Goal: Entertainment & Leisure: Consume media (video, audio)

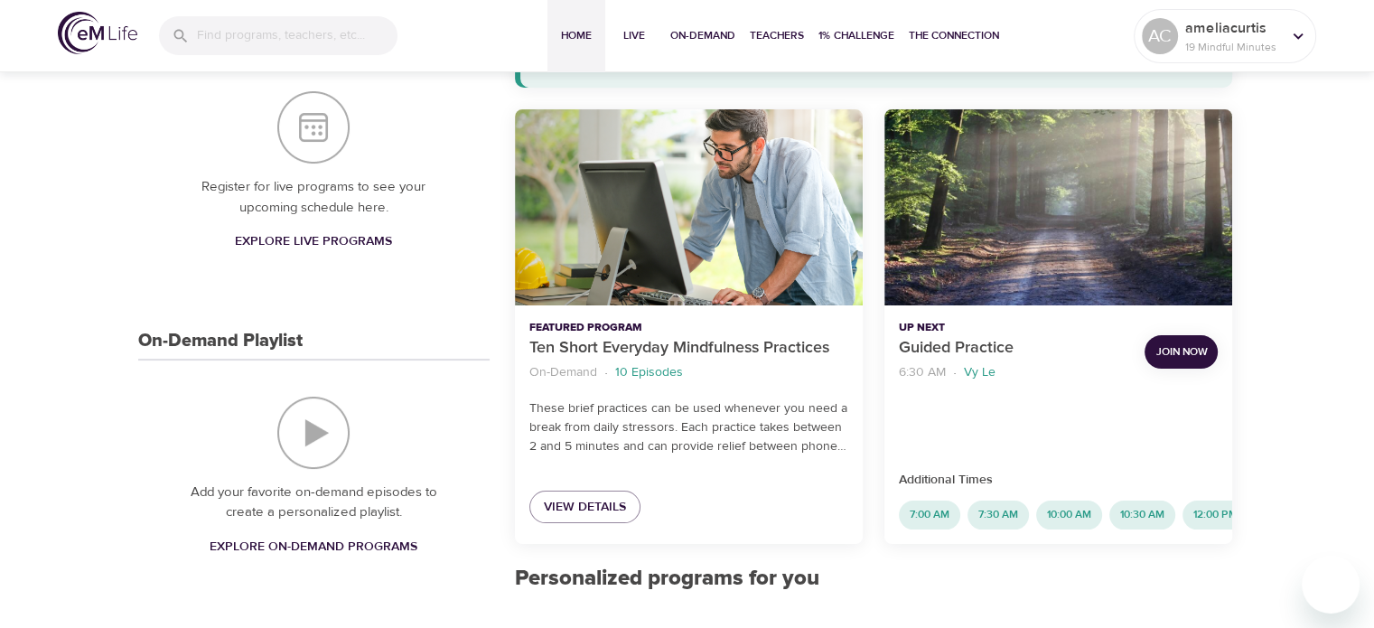
scroll to position [260, 0]
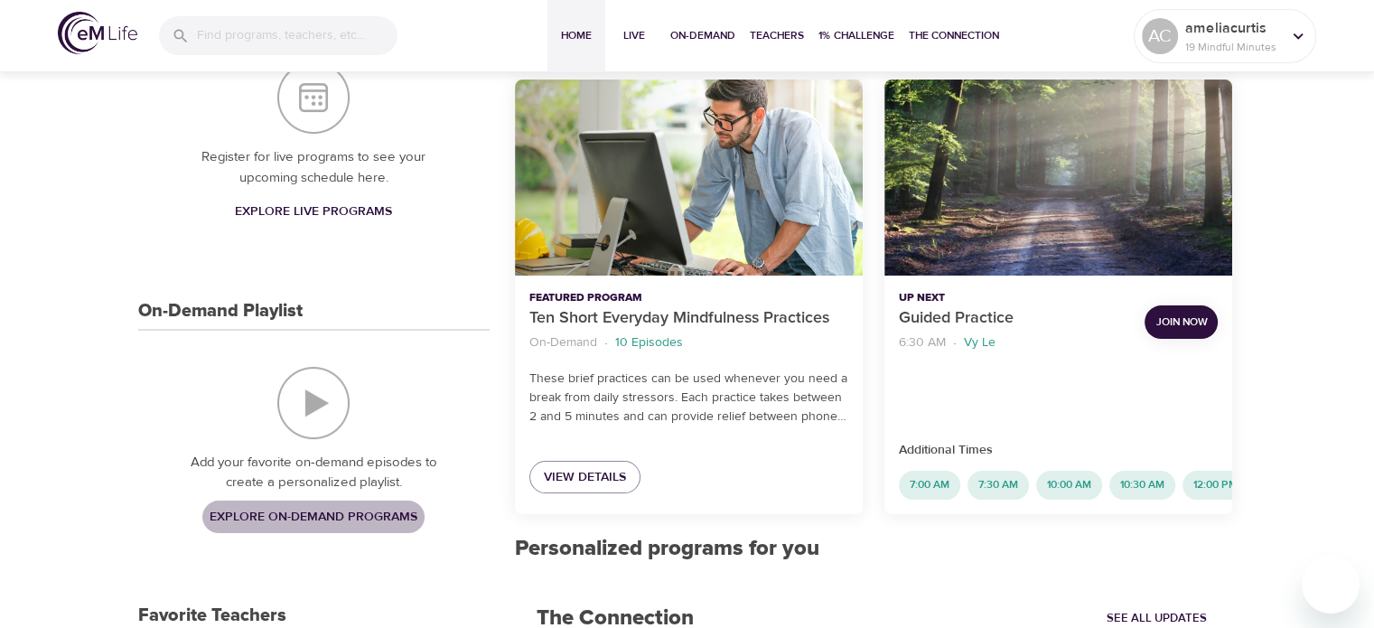
click at [285, 521] on span "Explore On-Demand Programs" at bounding box center [314, 517] width 208 height 23
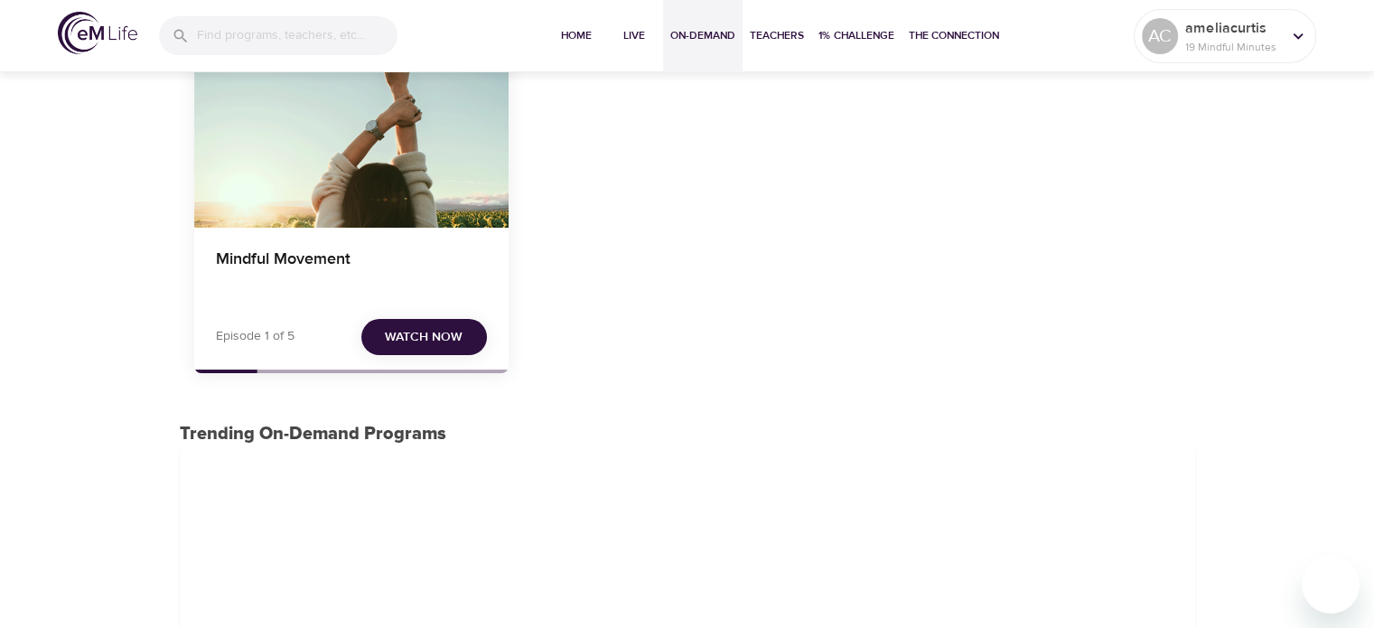
scroll to position [166, 0]
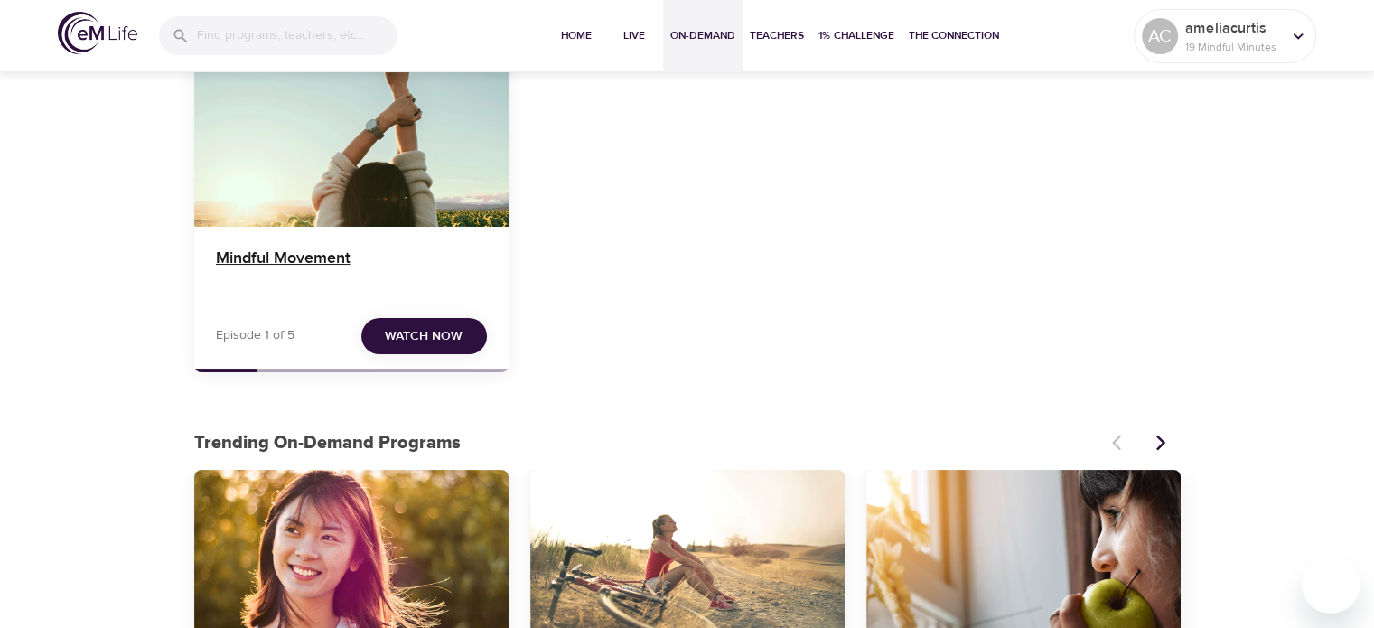
click at [359, 266] on h4 "Mindful Movement" at bounding box center [351, 269] width 271 height 43
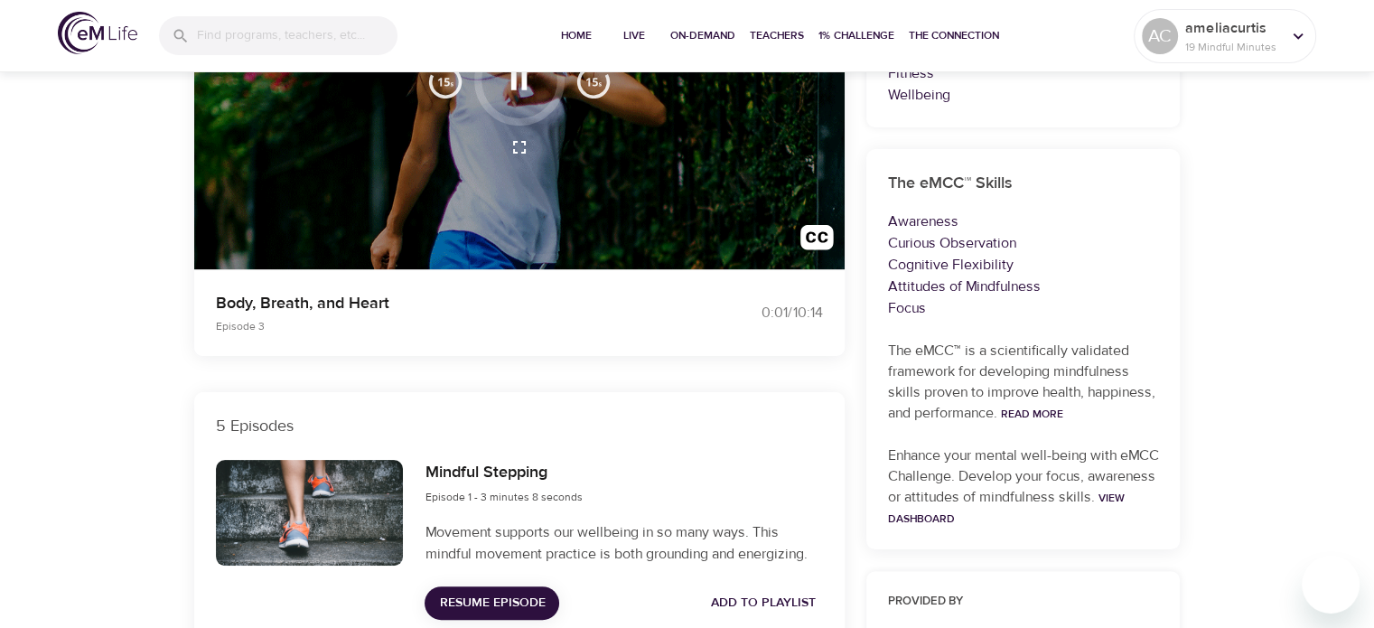
scroll to position [295, 0]
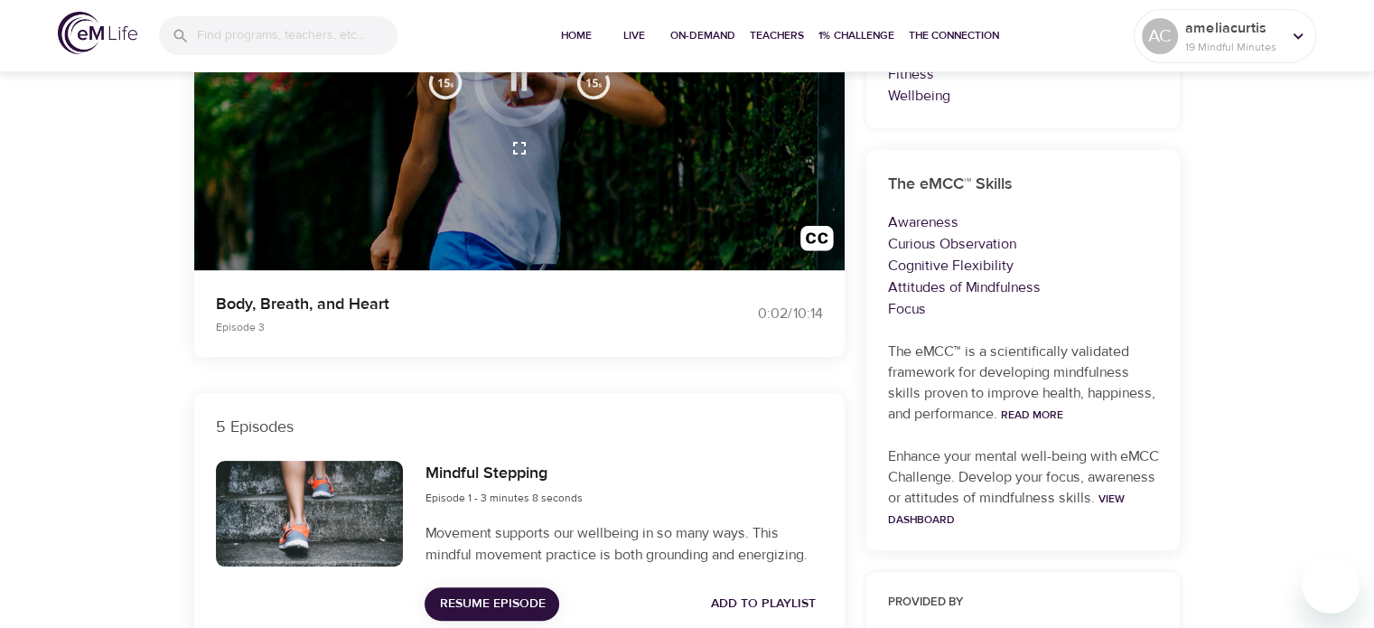
click at [524, 82] on icon "button" at bounding box center [519, 81] width 16 height 18
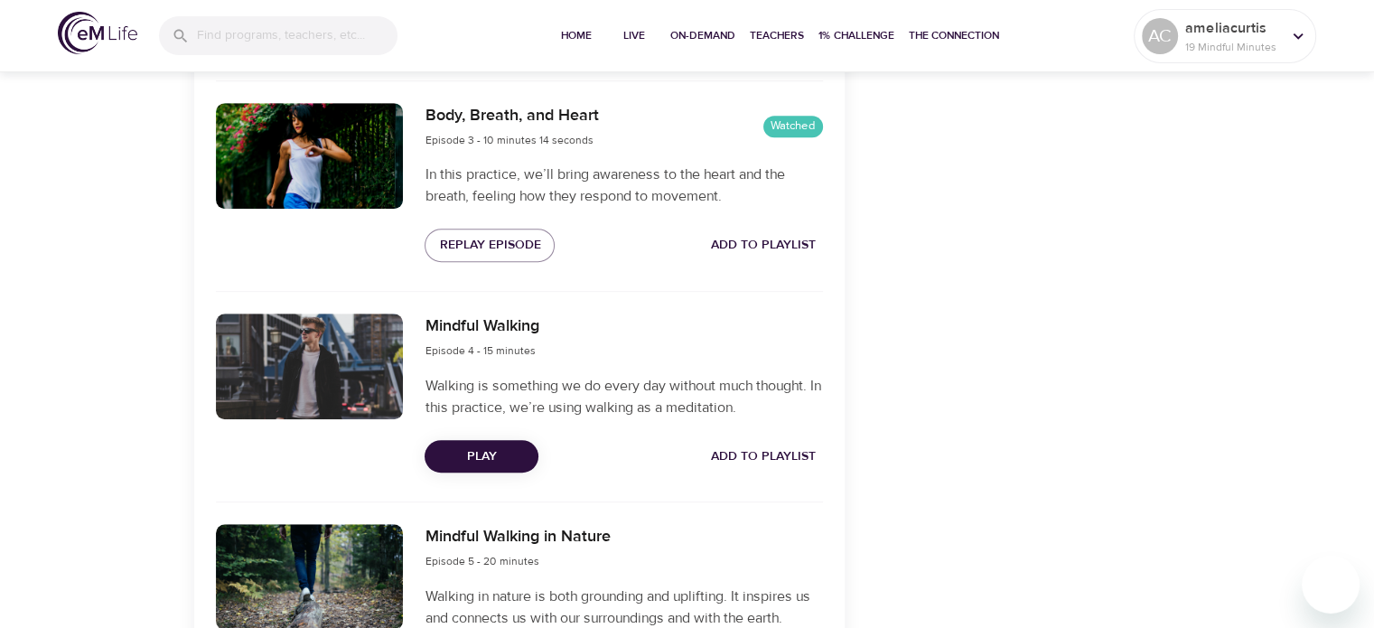
scroll to position [1098, 0]
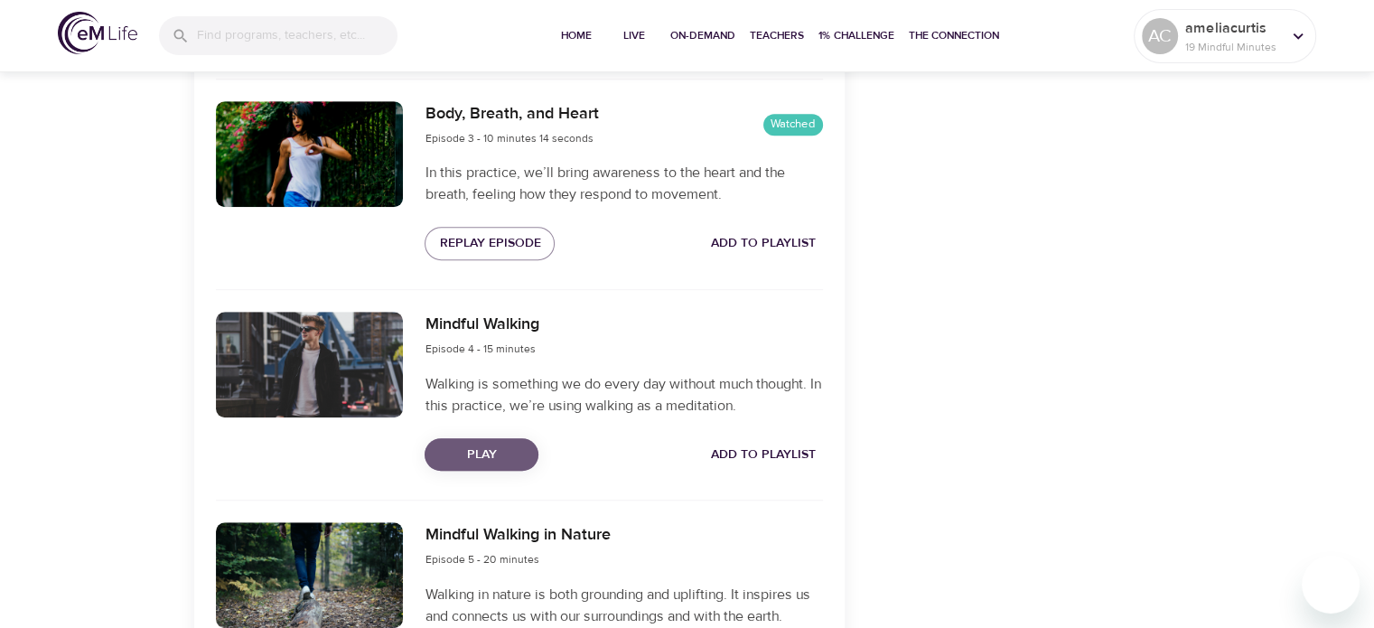
click at [456, 451] on span "Play" at bounding box center [481, 454] width 85 height 23
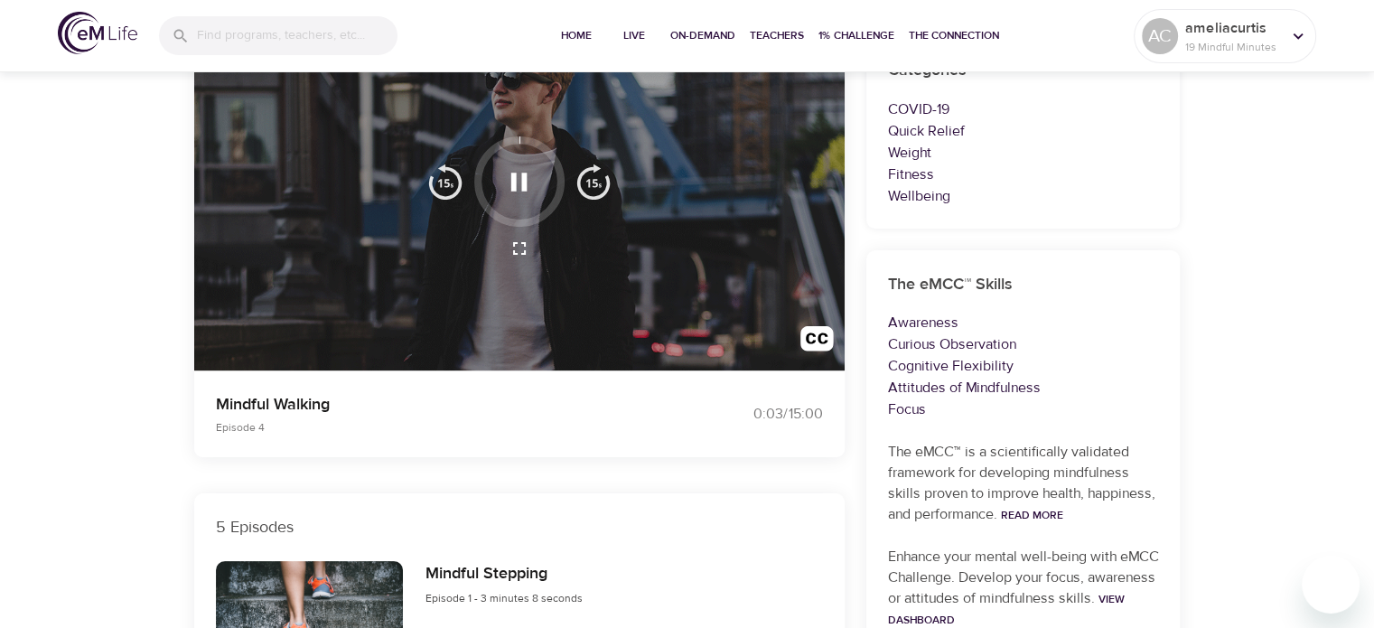
scroll to position [195, 0]
click at [509, 176] on icon "button" at bounding box center [519, 182] width 32 height 32
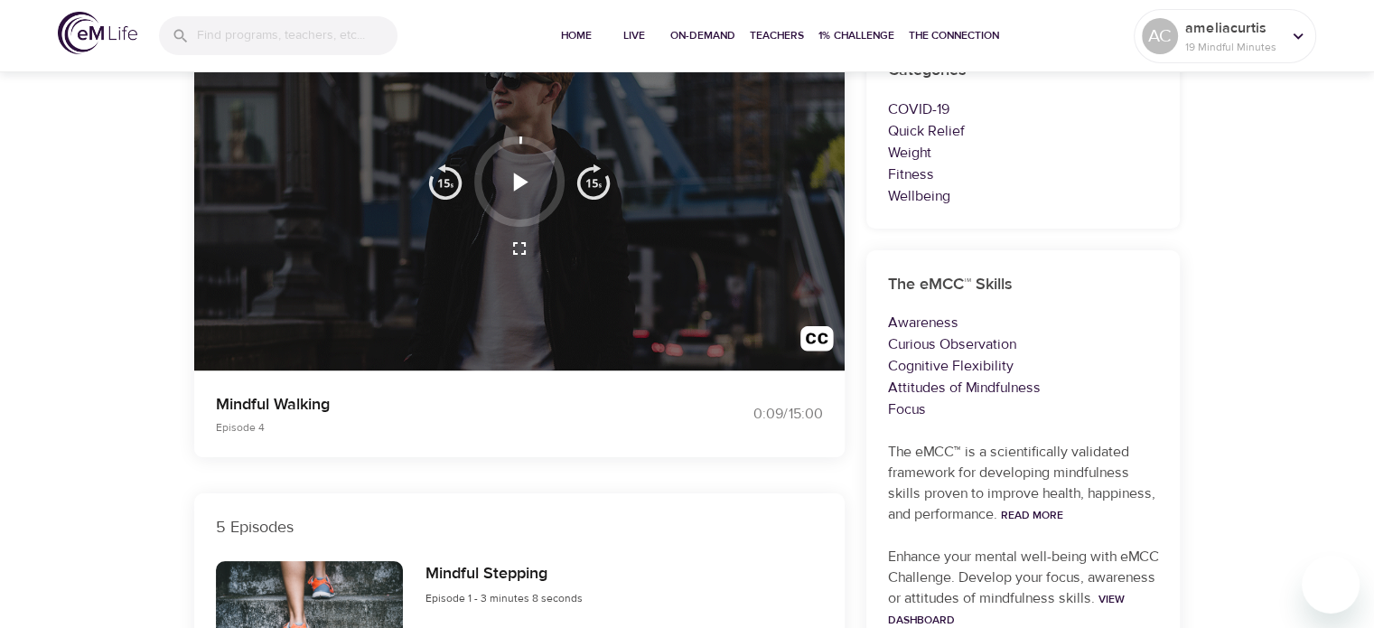
click at [521, 140] on div at bounding box center [519, 181] width 90 height 90
click at [441, 182] on img "button" at bounding box center [445, 181] width 36 height 36
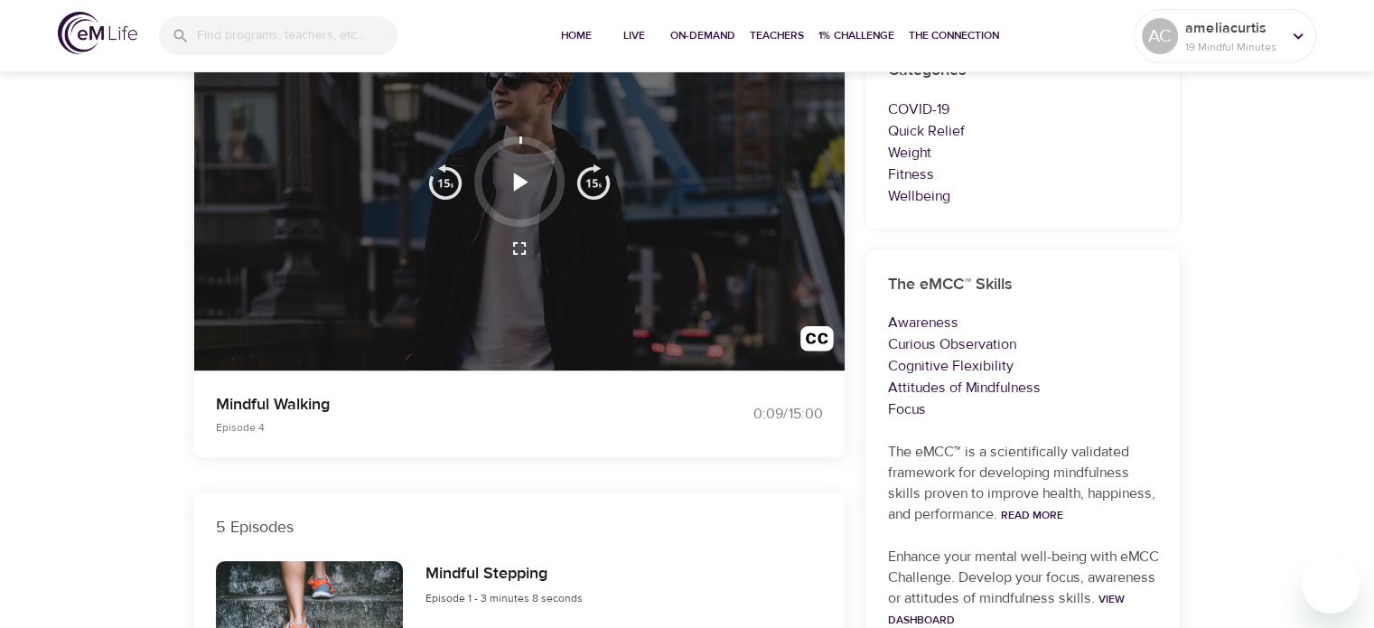
click at [441, 182] on img "button" at bounding box center [445, 181] width 36 height 36
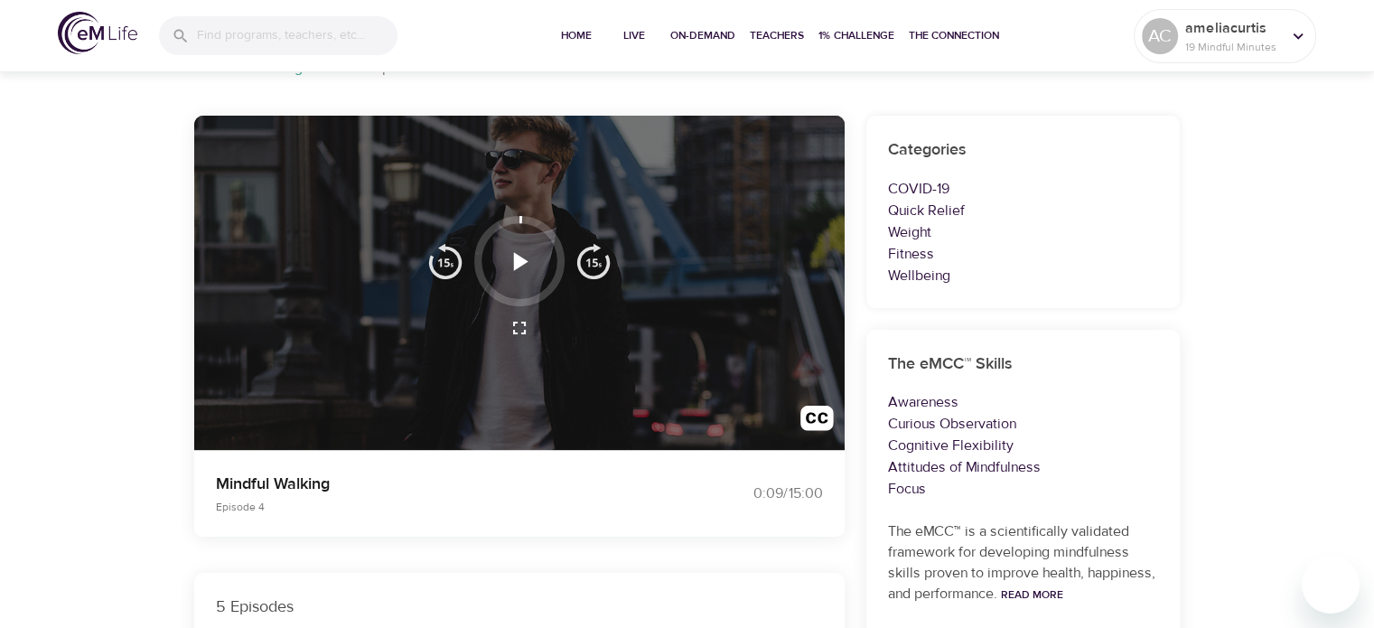
scroll to position [93, 0]
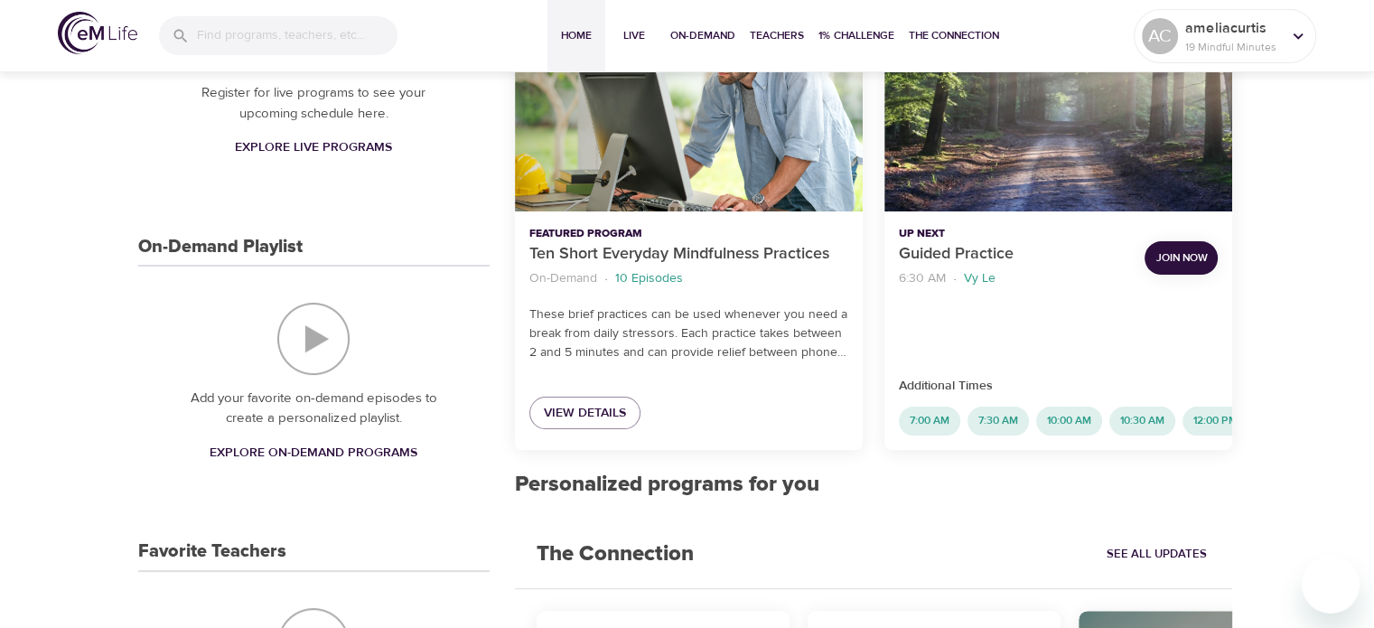
scroll to position [321, 0]
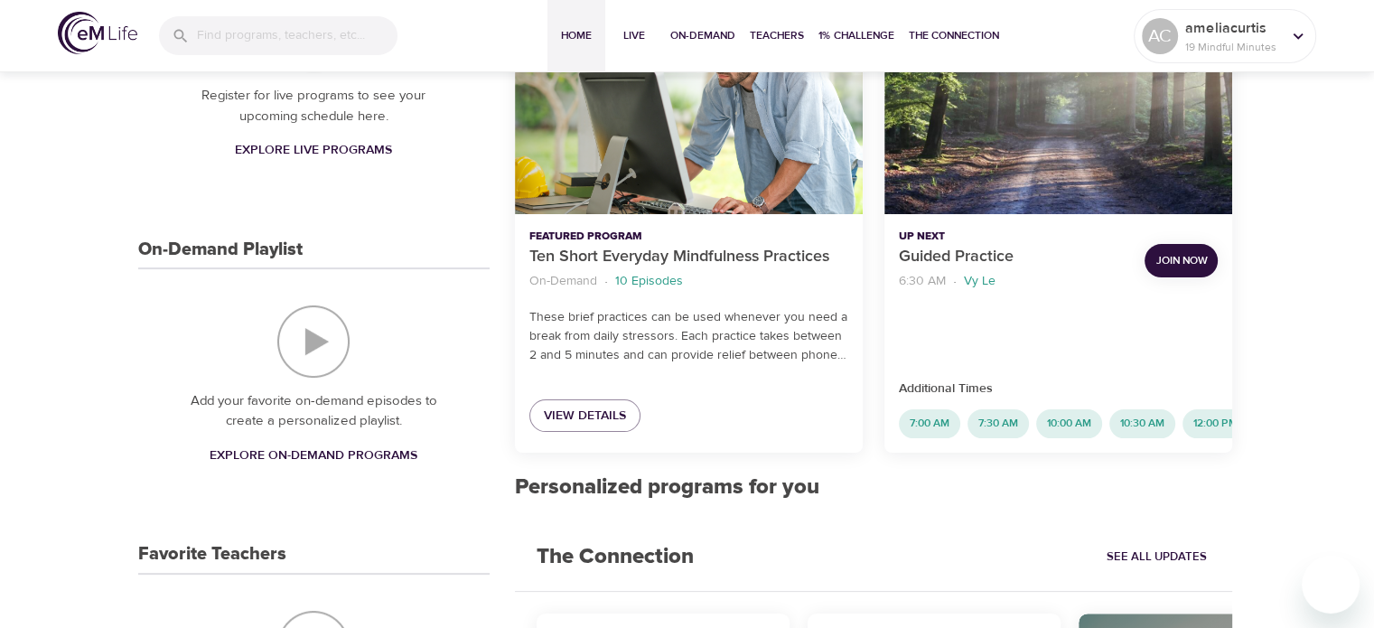
click at [311, 349] on img "On-Demand Playlist" at bounding box center [313, 341] width 72 height 72
click at [293, 452] on span "Explore On-Demand Programs" at bounding box center [314, 455] width 208 height 23
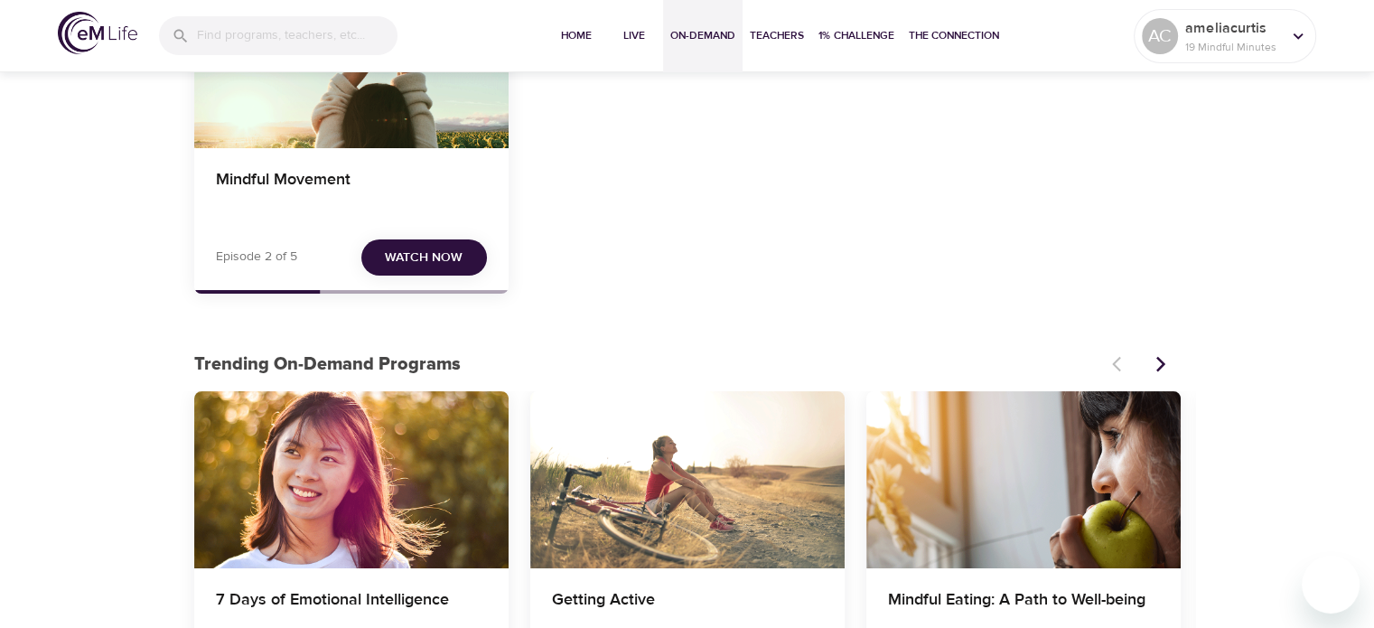
scroll to position [246, 0]
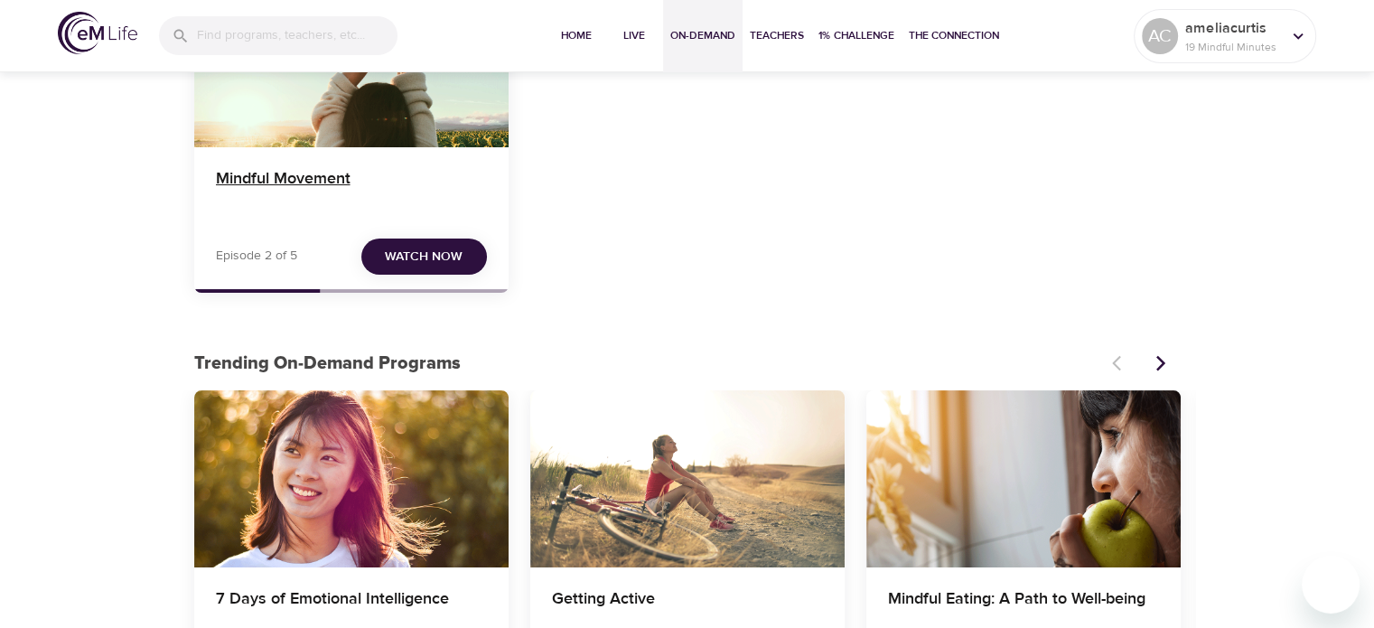
click at [349, 193] on h4 "Mindful Movement" at bounding box center [351, 190] width 271 height 43
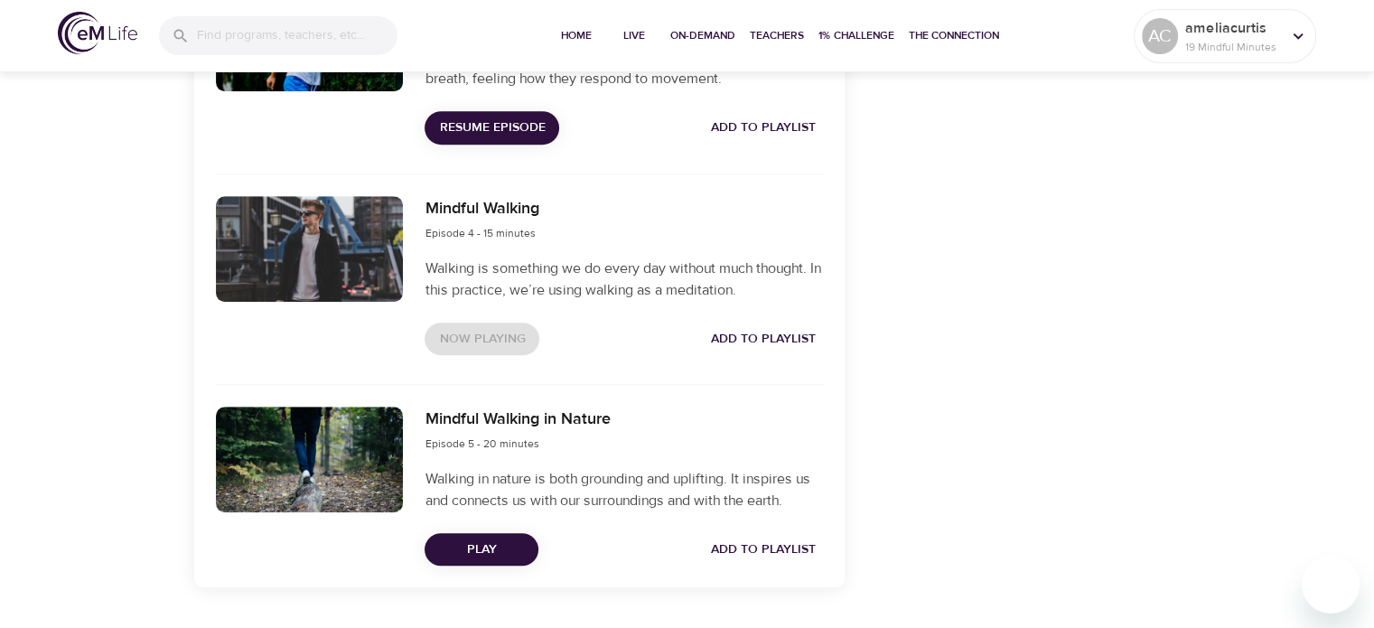
scroll to position [1219, 0]
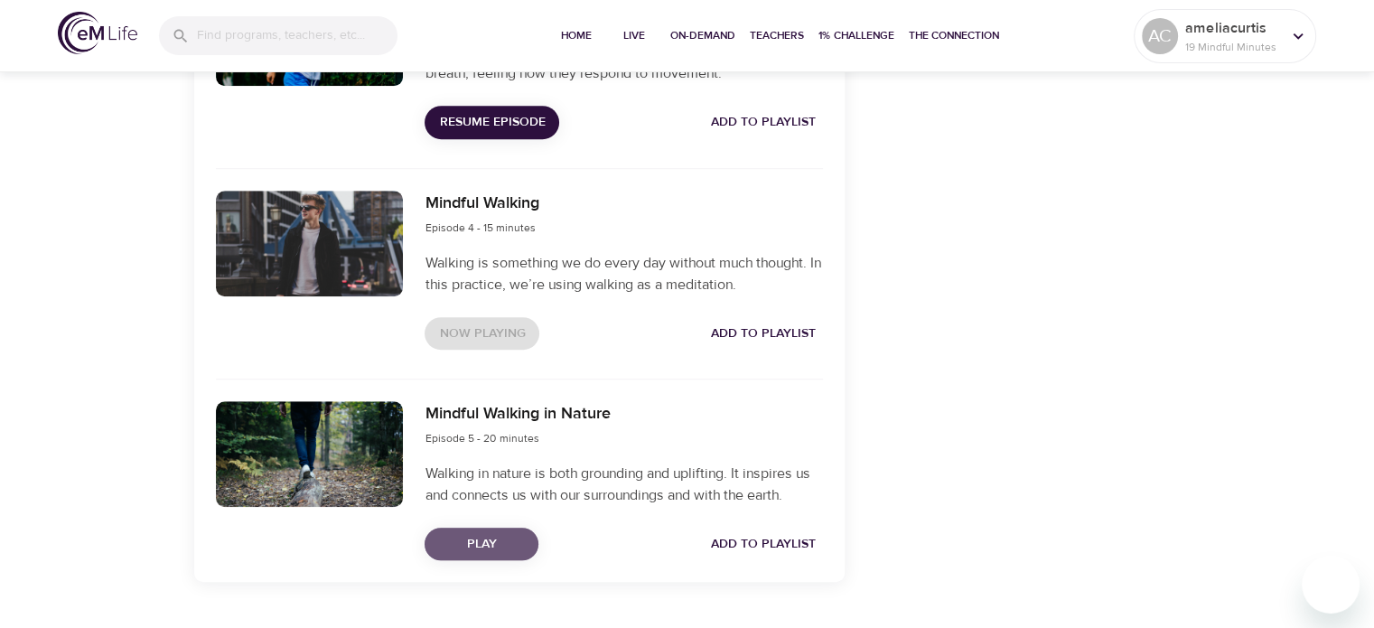
click at [483, 530] on button "Play" at bounding box center [481, 543] width 114 height 33
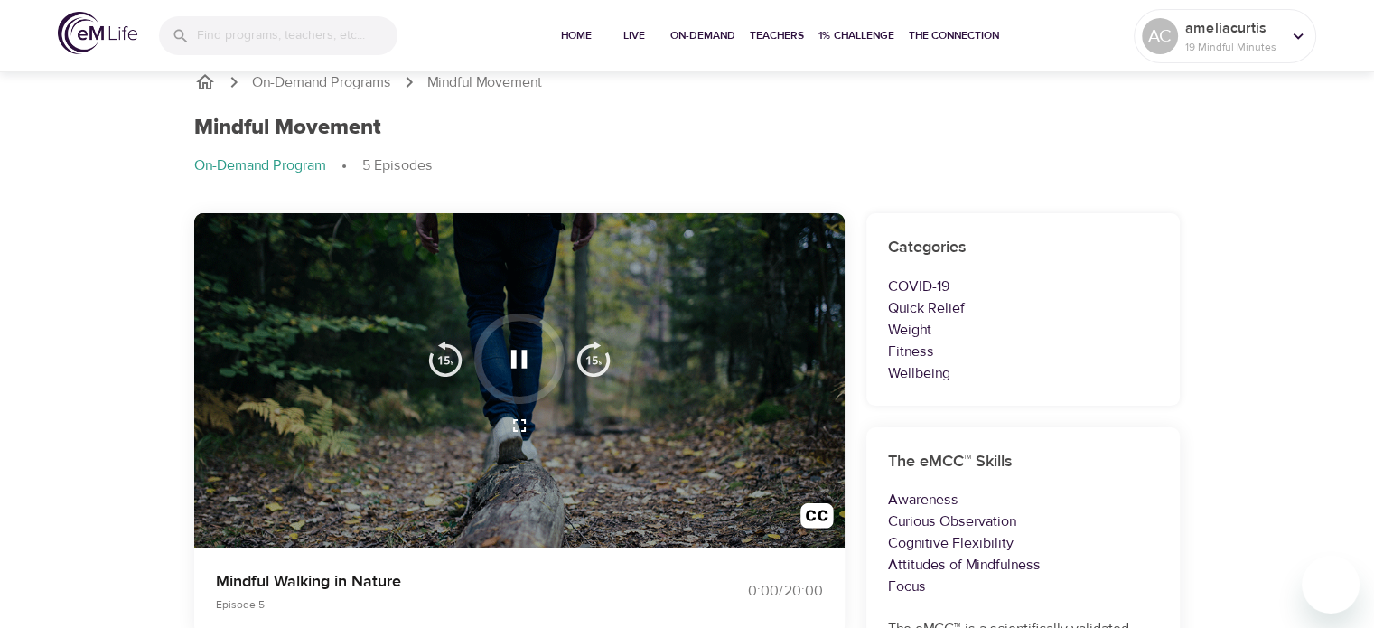
scroll to position [0, 0]
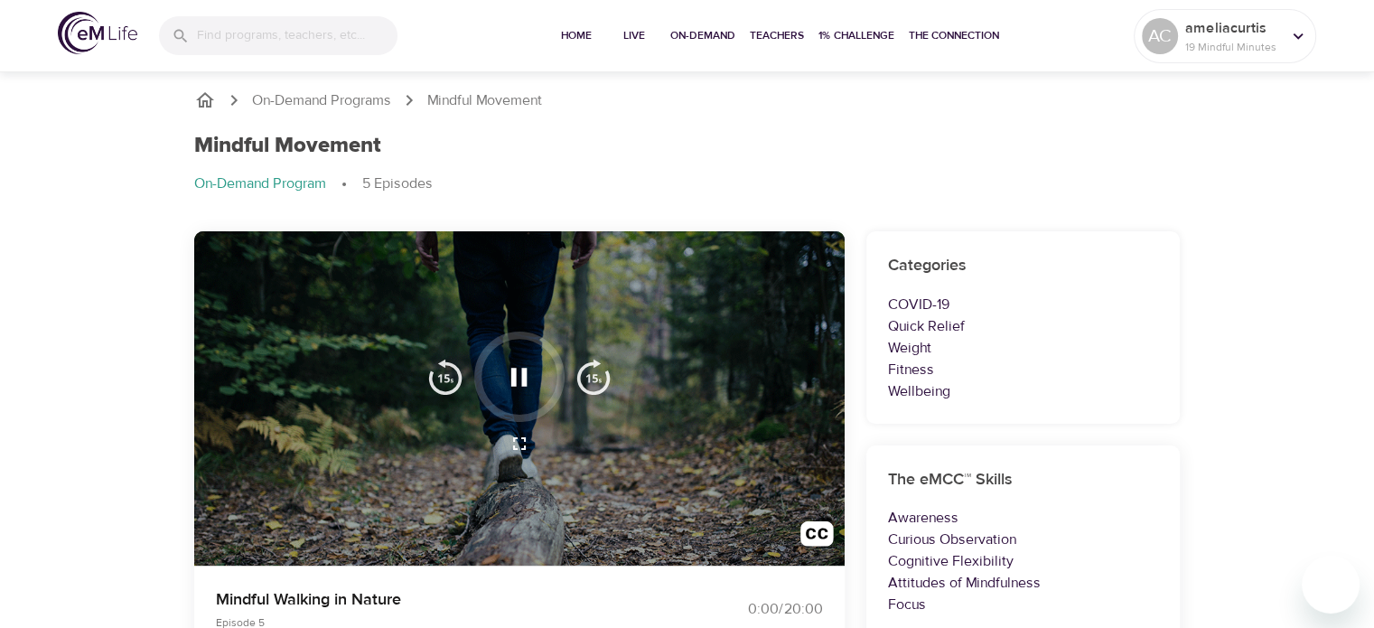
click at [527, 387] on icon "button" at bounding box center [519, 377] width 32 height 32
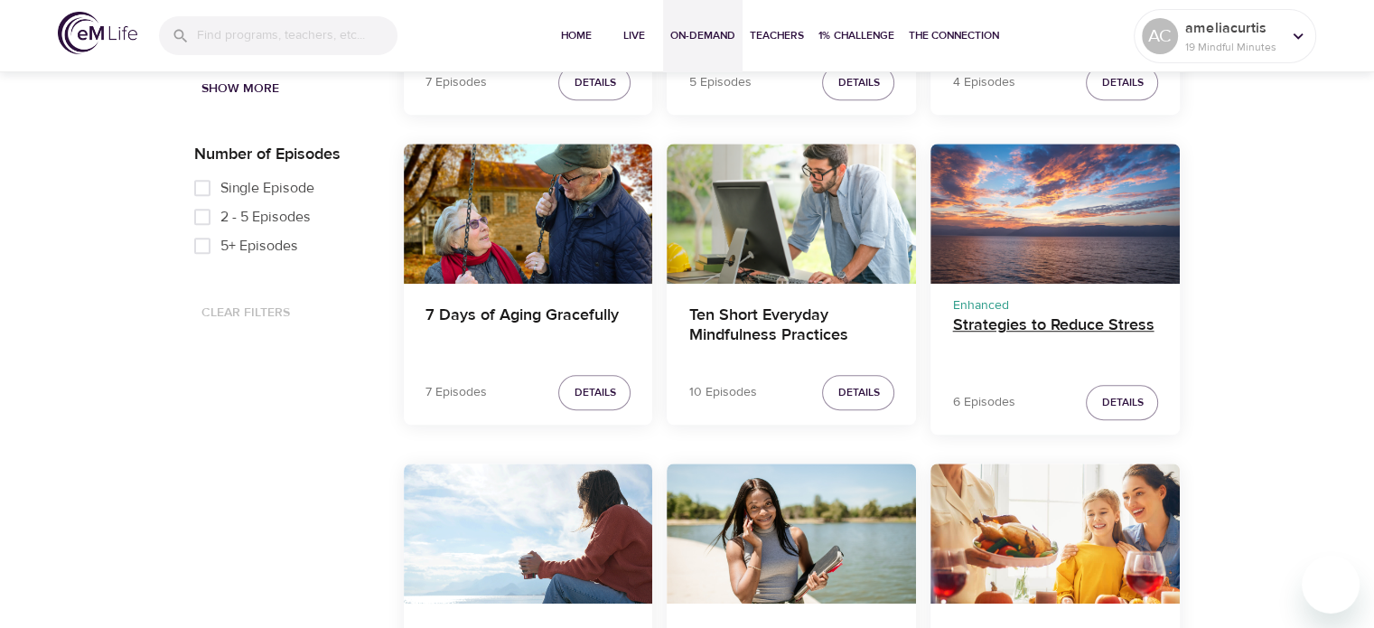
scroll to position [1239, 0]
click at [1022, 321] on h4 "Strategies to Reduce Stress" at bounding box center [1055, 336] width 206 height 43
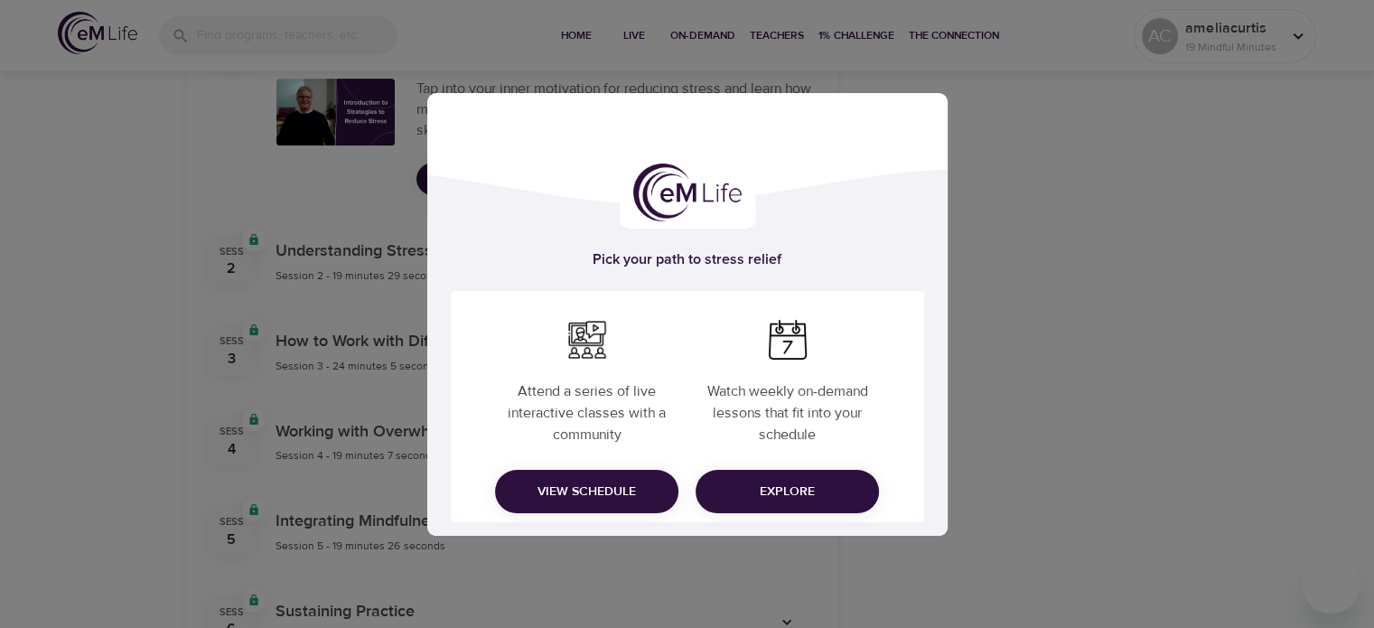
scroll to position [716, 0]
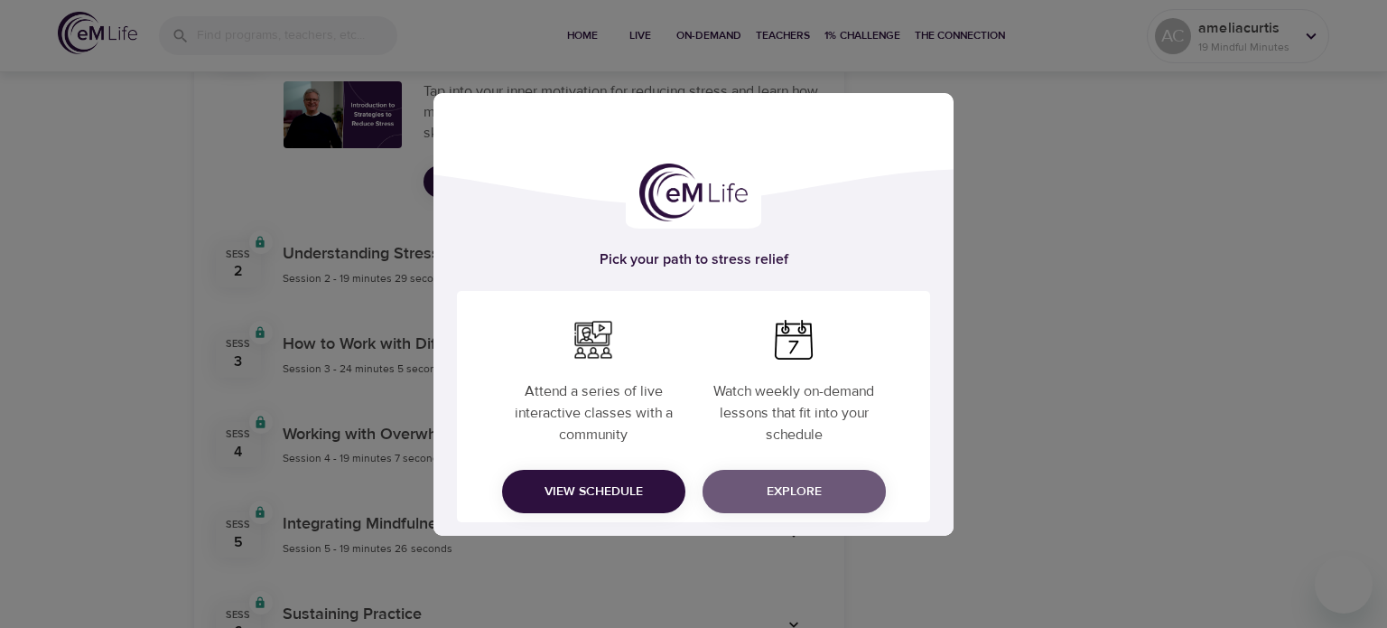
click at [754, 486] on span "Explore" at bounding box center [794, 491] width 154 height 23
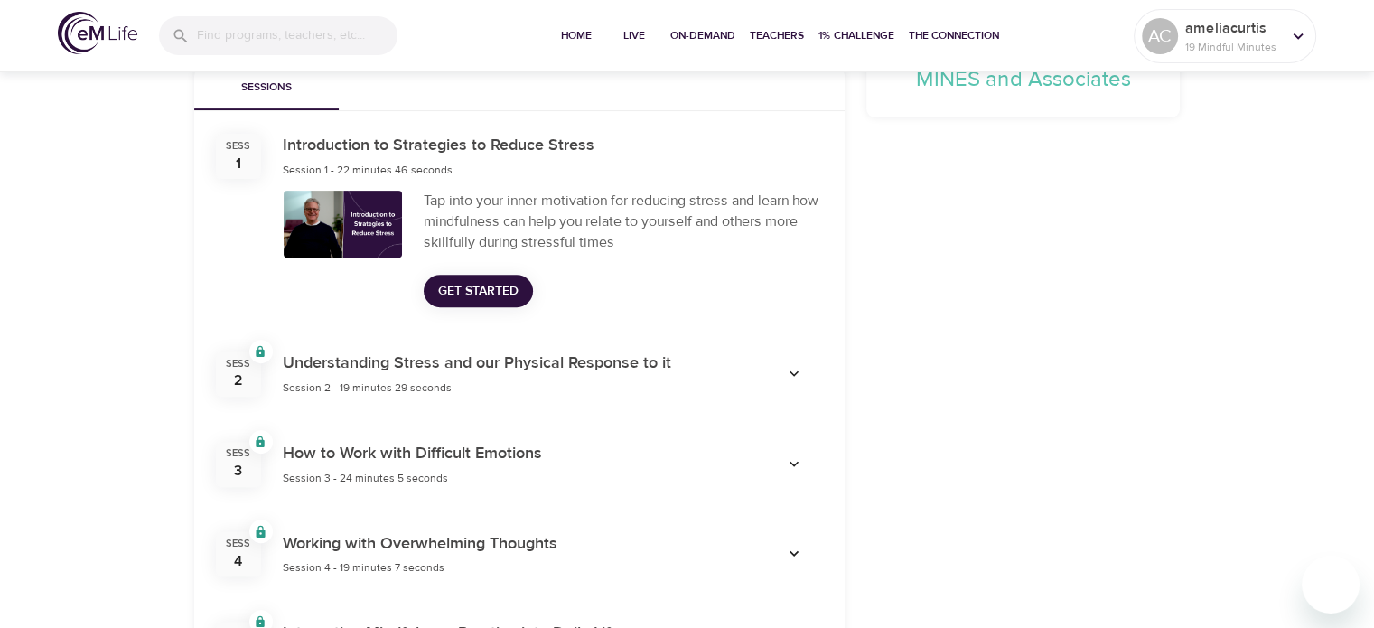
scroll to position [553, 0]
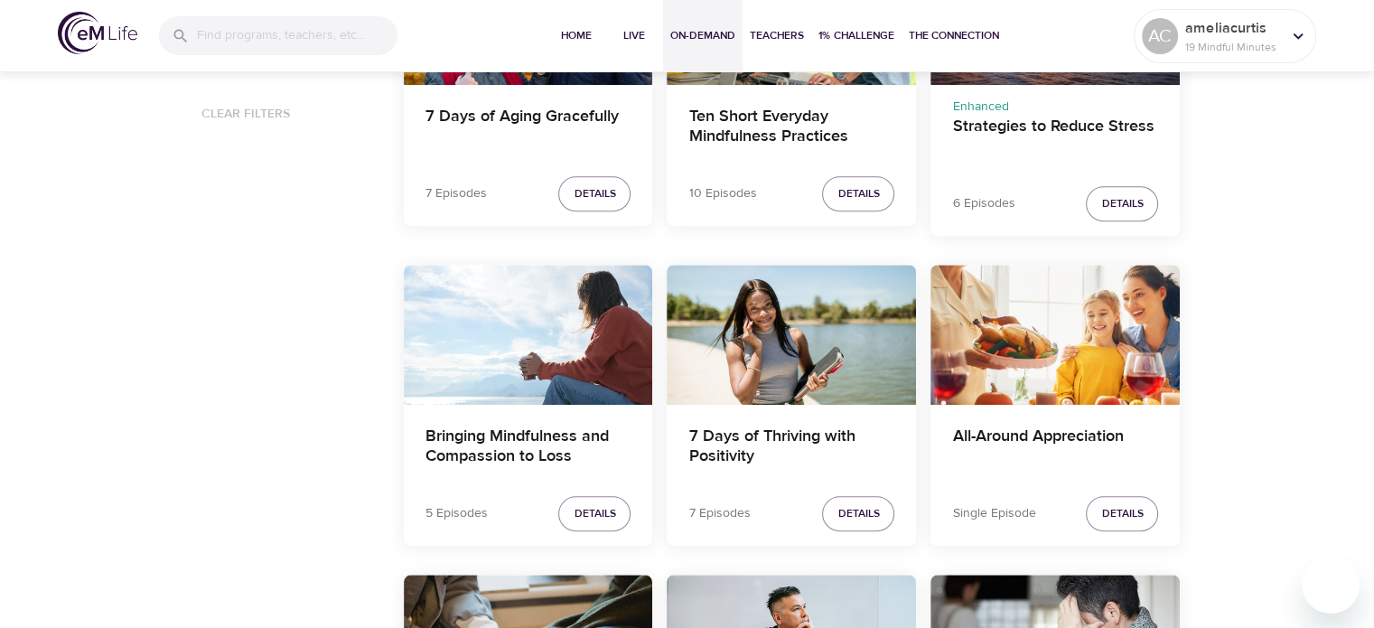
scroll to position [1445, 0]
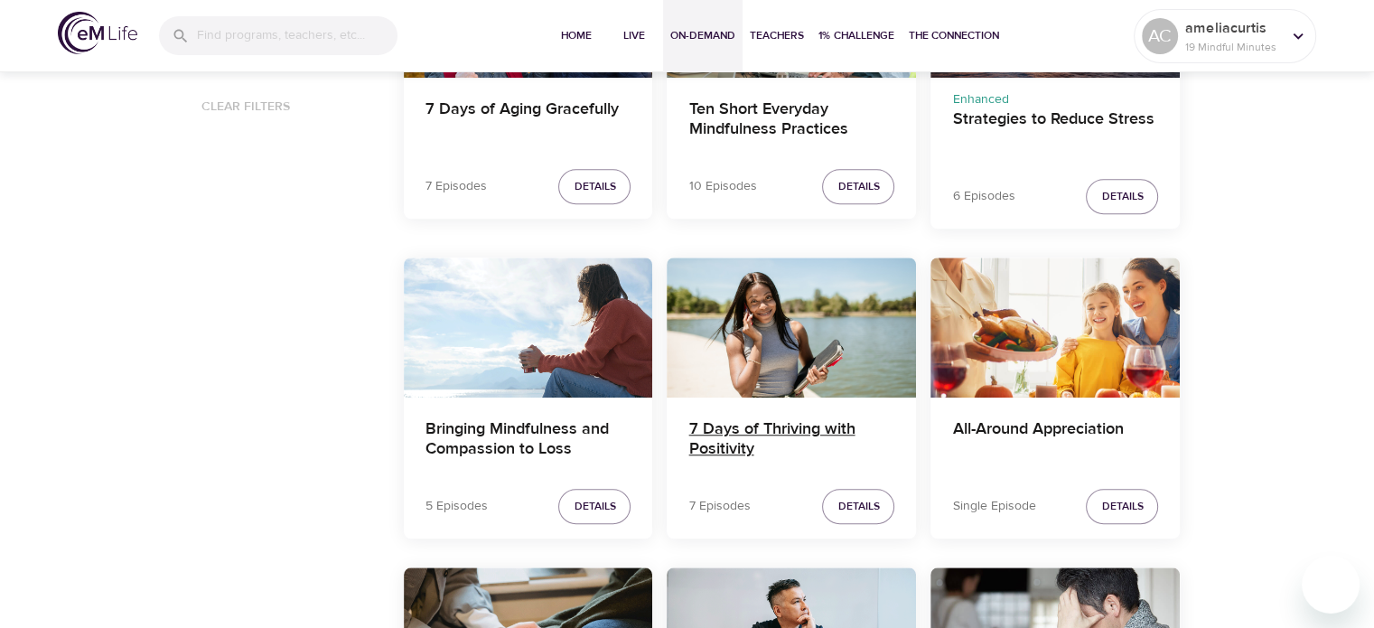
click at [719, 432] on h4 "7 Days of Thriving with Positivity" at bounding box center [791, 440] width 206 height 43
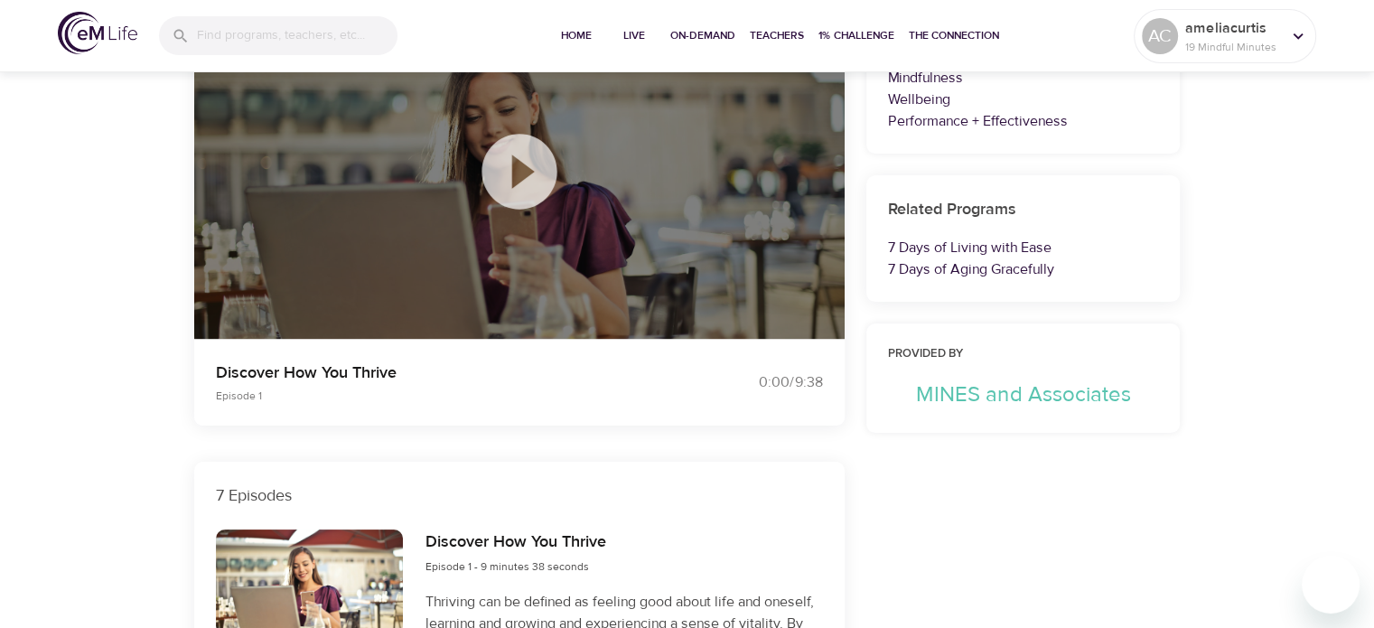
scroll to position [42, 0]
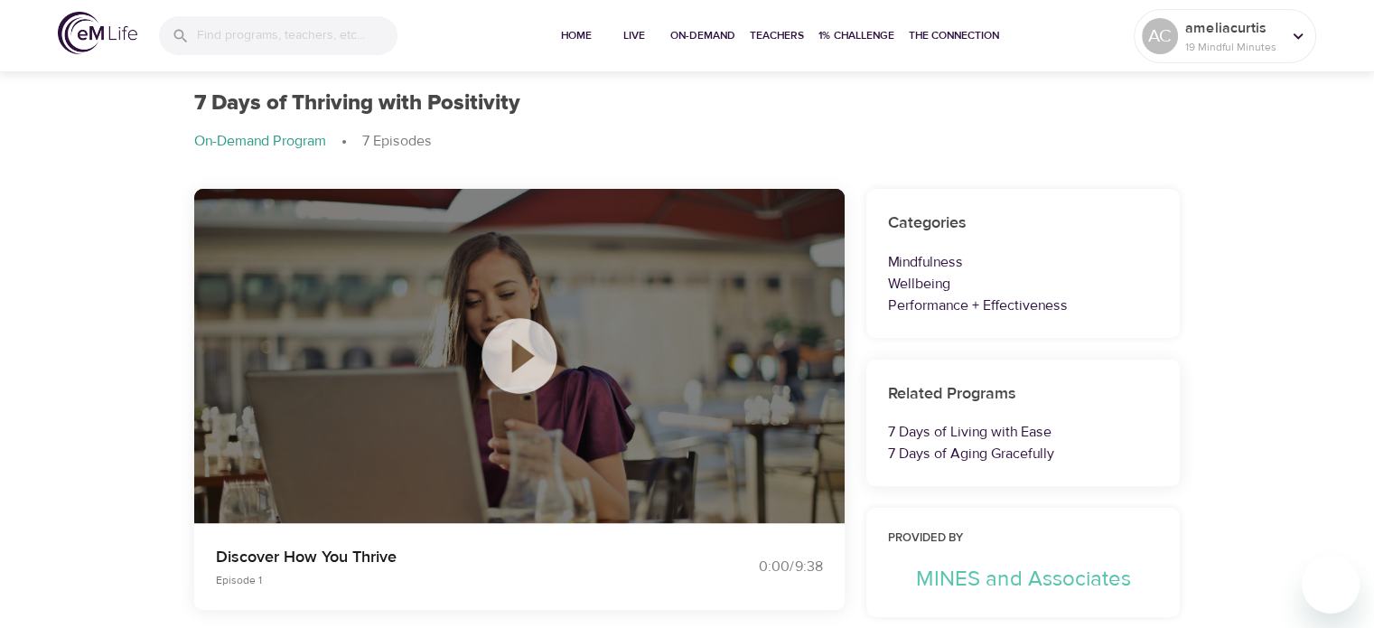
click at [524, 338] on icon at bounding box center [518, 355] width 75 height 75
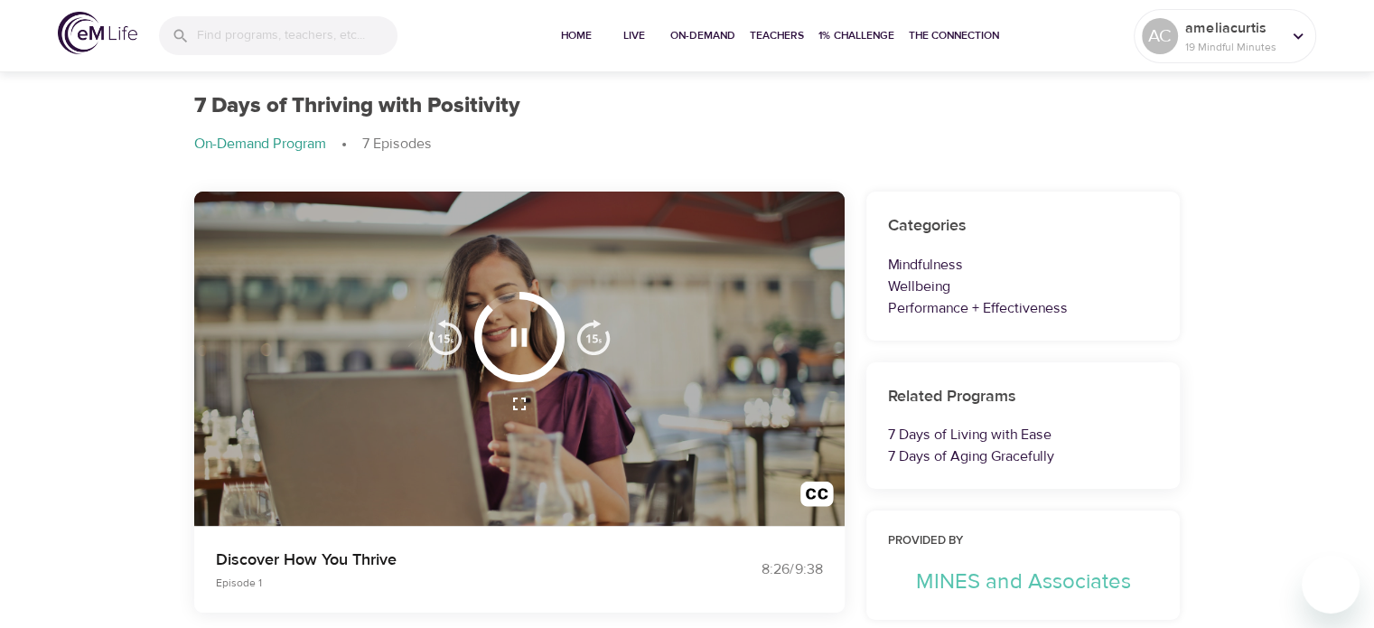
scroll to position [0, 0]
